Goal: Task Accomplishment & Management: Use online tool/utility

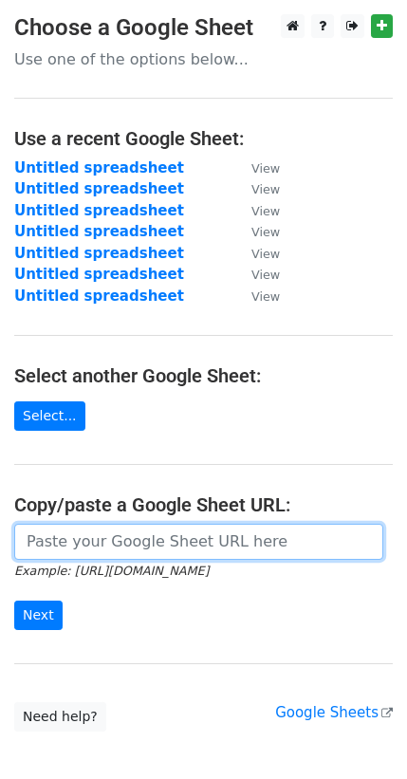
click at [61, 544] on input "url" at bounding box center [198, 542] width 369 height 36
paste input "[URL][DOMAIN_NAME]"
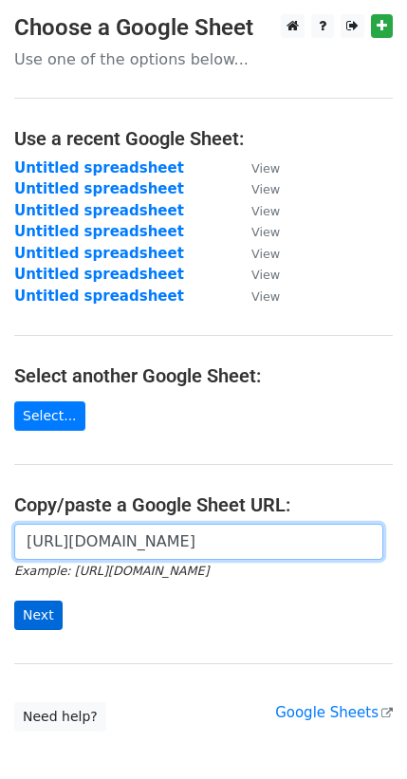
type input "https://docs.google.com/spreadsheets/d/1XKUp8bag3DBS55jVia5YV2pSOKDozVbKGkg54pV…"
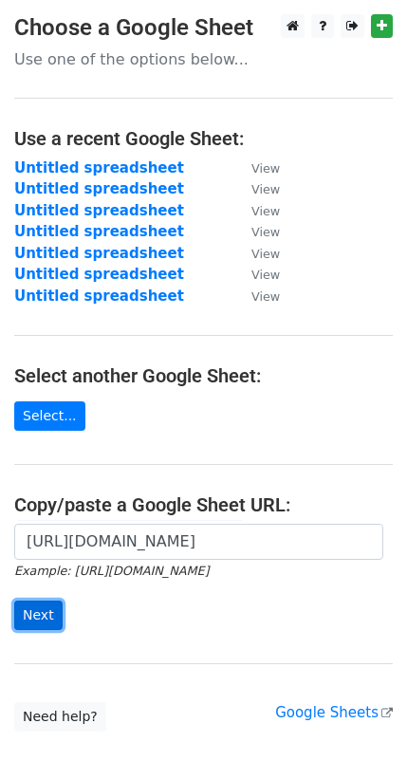
click at [54, 608] on input "Next" at bounding box center [38, 614] width 48 height 29
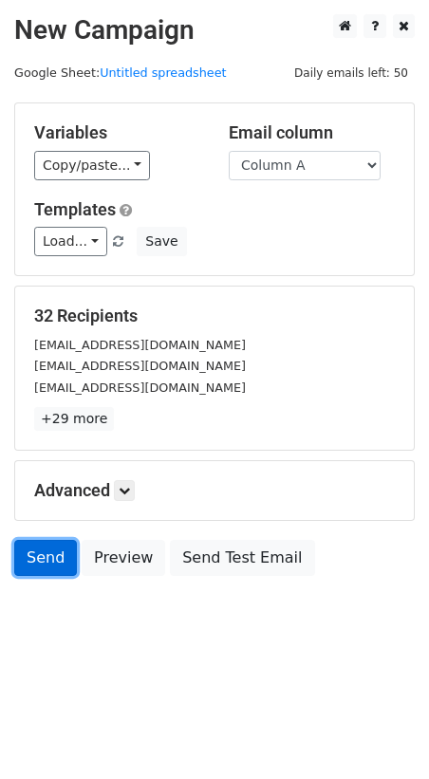
click at [38, 550] on link "Send" at bounding box center [45, 558] width 63 height 36
